Goal: Task Accomplishment & Management: Use online tool/utility

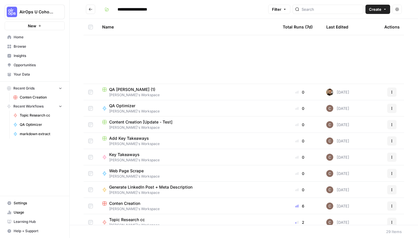
scroll to position [160, 0]
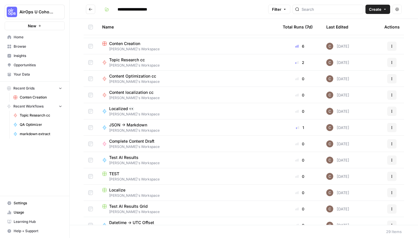
click at [50, 14] on span "AirOps U Cohort 1" at bounding box center [36, 12] width 35 height 6
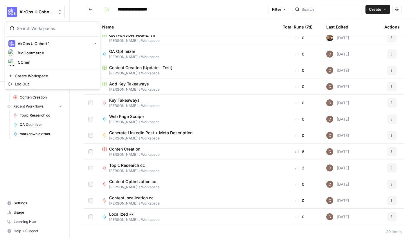
scroll to position [52, 0]
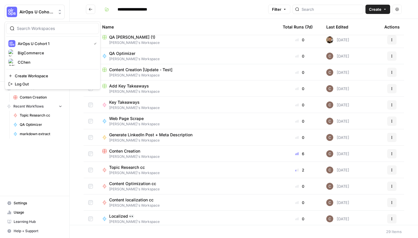
click at [167, 123] on div "Web Page Scrape Clarissa's Workspace" at bounding box center [187, 121] width 171 height 11
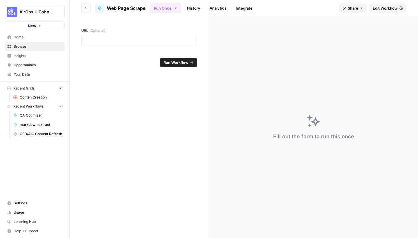
click at [385, 7] on span "Edit Workflow" at bounding box center [385, 8] width 25 height 6
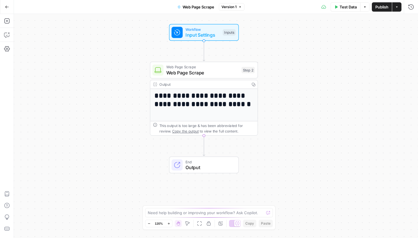
click at [212, 37] on span "Input Settings" at bounding box center [202, 34] width 35 height 7
click at [201, 167] on span "Output" at bounding box center [208, 167] width 47 height 7
click at [203, 146] on icon "Edge from step_2 to end" at bounding box center [204, 146] width 2 height 20
click at [206, 163] on span "End" at bounding box center [208, 162] width 47 height 6
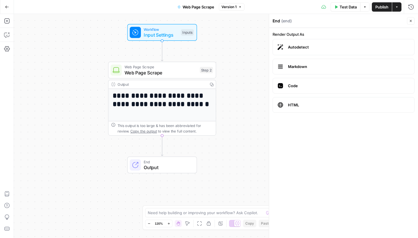
drag, startPoint x: 206, startPoint y: 161, endPoint x: 165, endPoint y: 161, distance: 41.5
click at [165, 161] on span "End" at bounding box center [167, 162] width 47 height 6
click at [163, 147] on icon "Edge from step_2 to end" at bounding box center [162, 145] width 2 height 20
click at [161, 145] on icon "Edge from step_2 to end" at bounding box center [162, 145] width 2 height 20
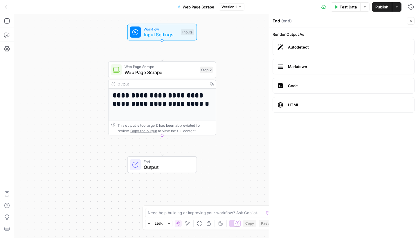
click at [161, 51] on icon "Edge from start to step_2" at bounding box center [162, 50] width 2 height 20
click at [162, 145] on icon "Edge from step_2 to end" at bounding box center [162, 145] width 2 height 20
click at [8, 22] on icon "button" at bounding box center [7, 21] width 6 height 6
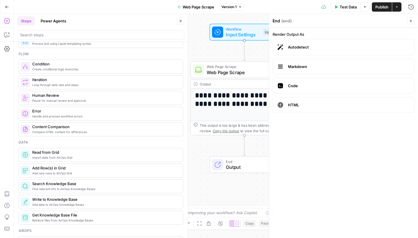
scroll to position [167, 0]
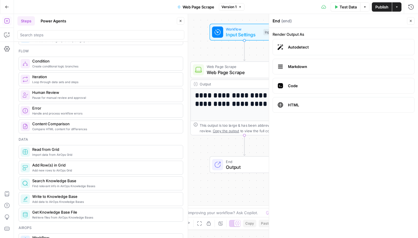
click at [108, 201] on span "Add data to AirOps Knowledge Bases" at bounding box center [105, 201] width 146 height 5
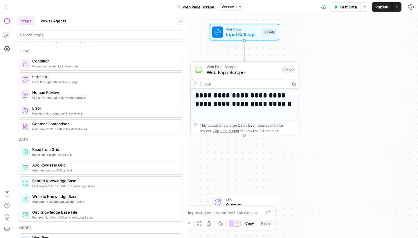
type textarea "Write to Knowledge Base"
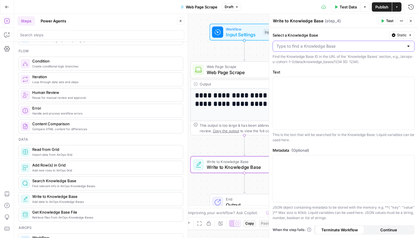
click at [299, 48] on input "Select a Knowledge Base" at bounding box center [339, 46] width 127 height 6
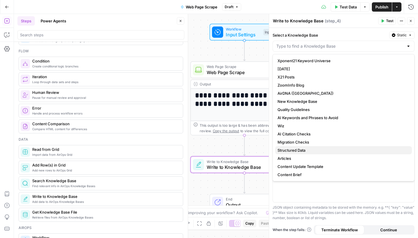
click at [347, 148] on span "Structured Data" at bounding box center [342, 150] width 130 height 6
type input "Structured Data"
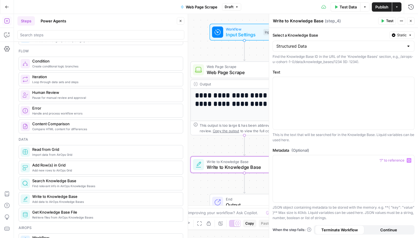
scroll to position [0, 0]
click at [401, 38] on button "Static" at bounding box center [401, 35] width 25 height 8
click at [395, 62] on span "Liquid" at bounding box center [390, 61] width 33 height 6
click at [399, 35] on span "Liquid" at bounding box center [402, 35] width 10 height 5
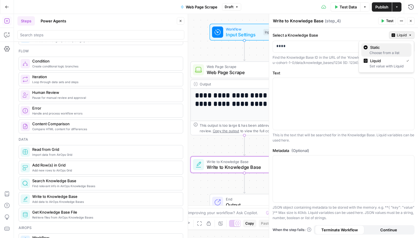
click at [395, 47] on span "Static" at bounding box center [388, 47] width 37 height 6
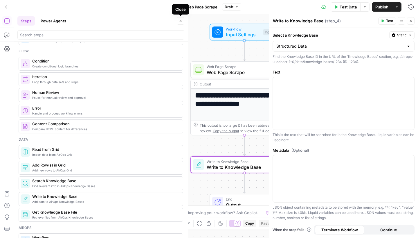
click at [181, 20] on icon "button" at bounding box center [181, 21] width 2 height 2
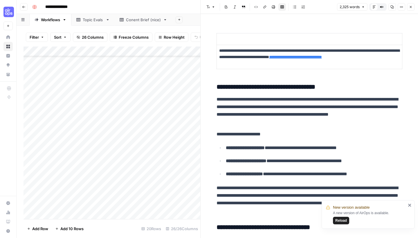
scroll to position [27, -1]
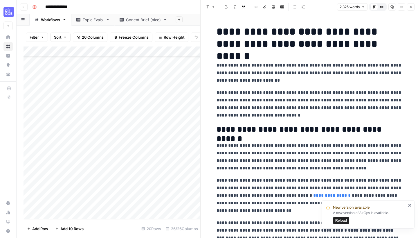
scroll to position [36, 0]
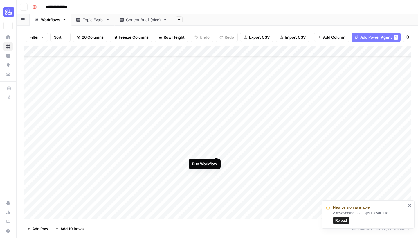
click at [217, 150] on div "Add Column" at bounding box center [217, 133] width 387 height 174
click at [344, 220] on span "Reload" at bounding box center [341, 220] width 12 height 5
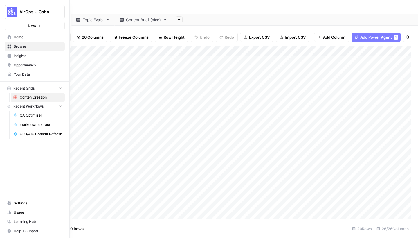
click at [26, 73] on span "Your Data" at bounding box center [38, 74] width 48 height 5
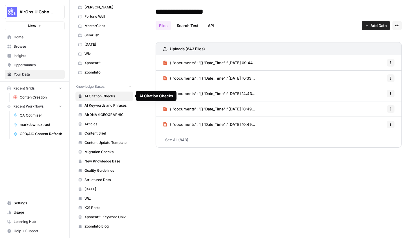
scroll to position [65, 0]
click at [90, 180] on span "Structured Data" at bounding box center [107, 179] width 46 height 5
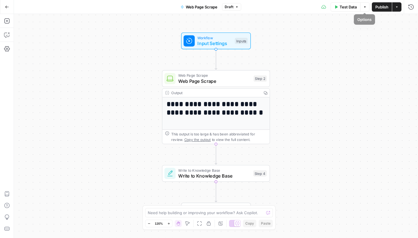
click at [350, 8] on span "Test Data" at bounding box center [348, 7] width 17 height 6
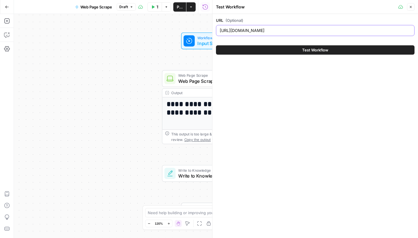
click at [338, 31] on input "https://www.bigcommerce.com/articles/b2b-ecommerce/" at bounding box center [315, 31] width 191 height 6
paste input "developers.google.com/search/docs/appearance/flexible-sampling"
type input "https://developers.google.com/search/docs/appearance/flexible-sampling"
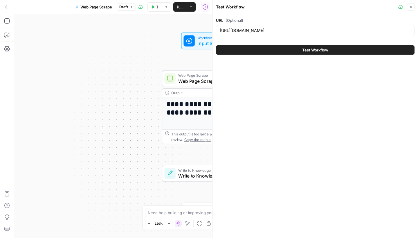
click at [342, 53] on button "Test Workflow" at bounding box center [315, 49] width 199 height 9
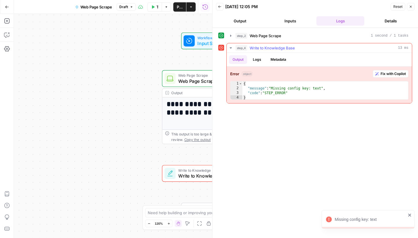
click at [392, 75] on span "Fix with Copilot" at bounding box center [392, 73] width 25 height 5
